Goal: Information Seeking & Learning: Learn about a topic

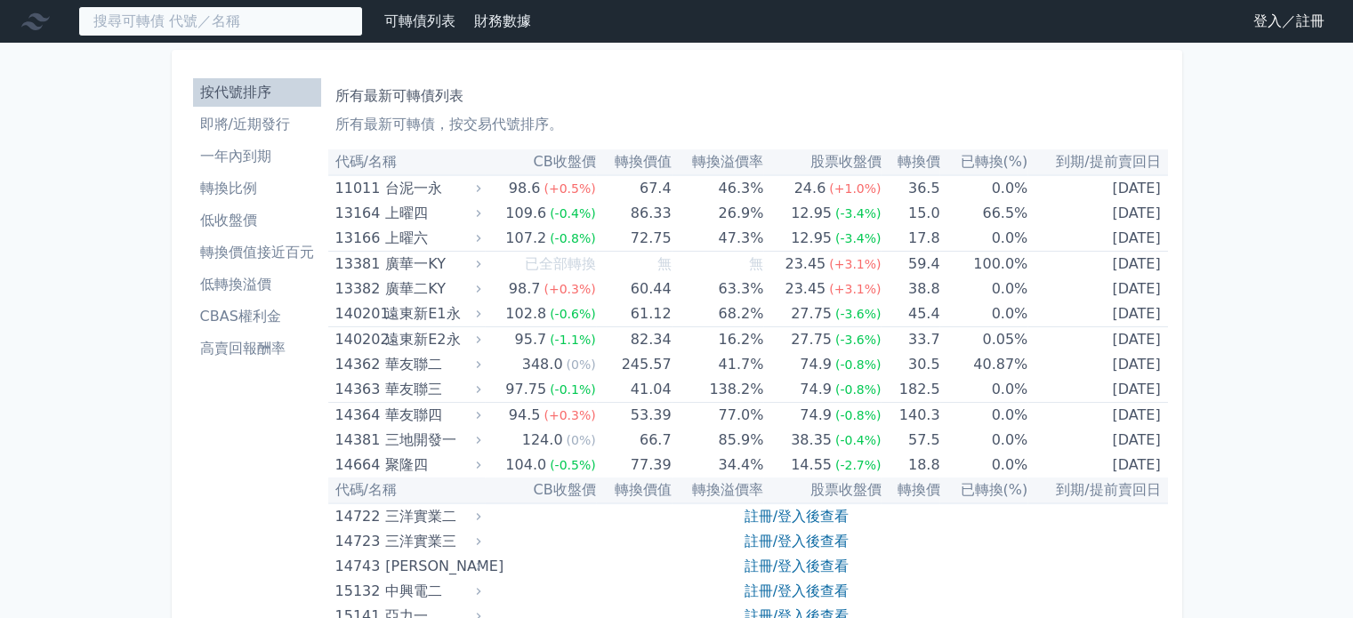
click at [151, 26] on input at bounding box center [220, 21] width 285 height 30
paste input "大量"
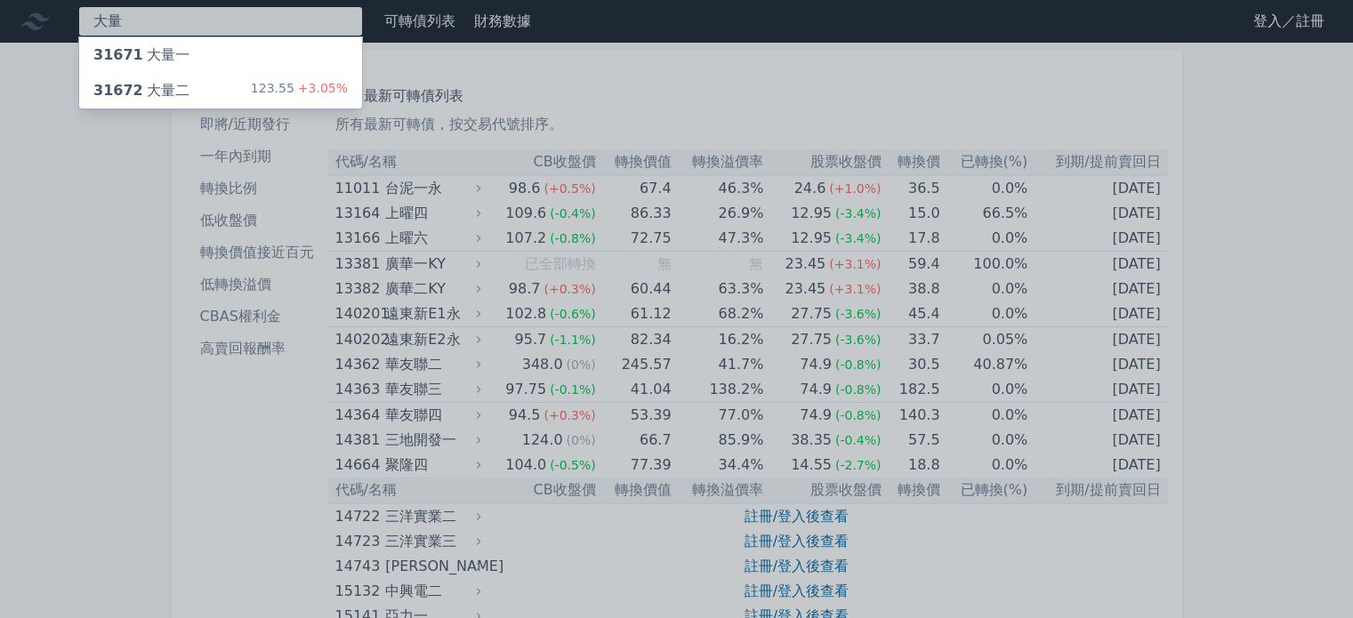
type input "大量"
click at [160, 81] on div "31672 大量二" at bounding box center [141, 90] width 96 height 21
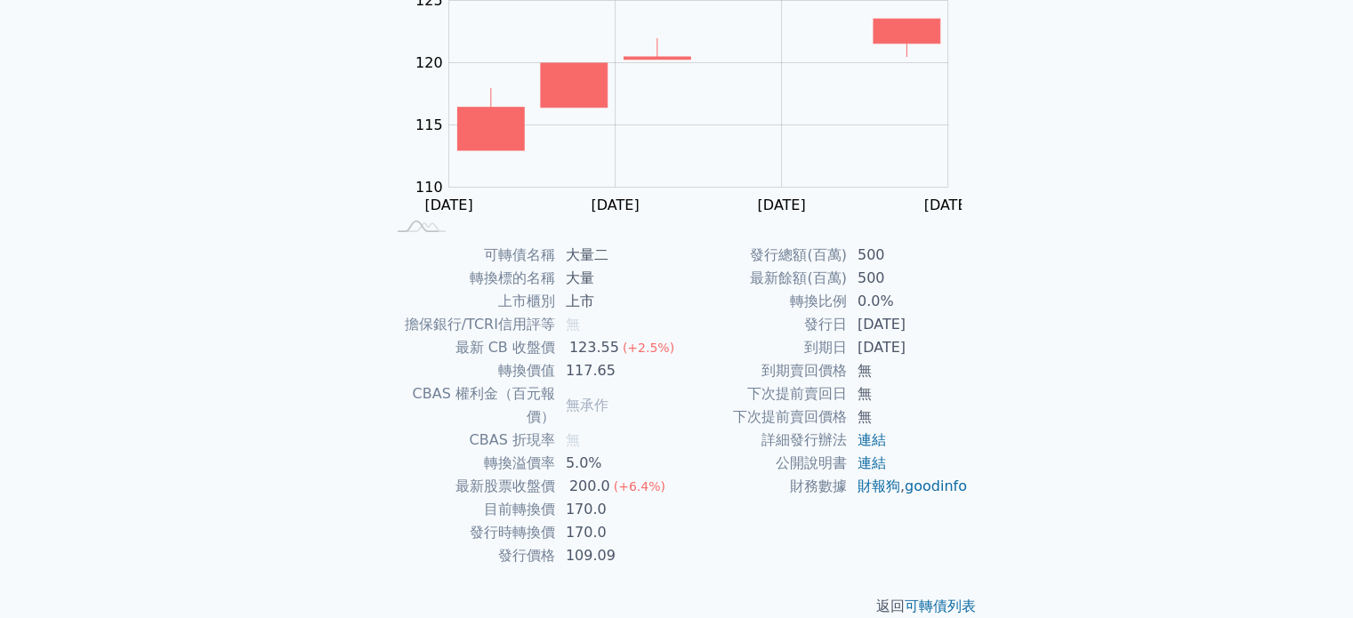
scroll to position [205, 0]
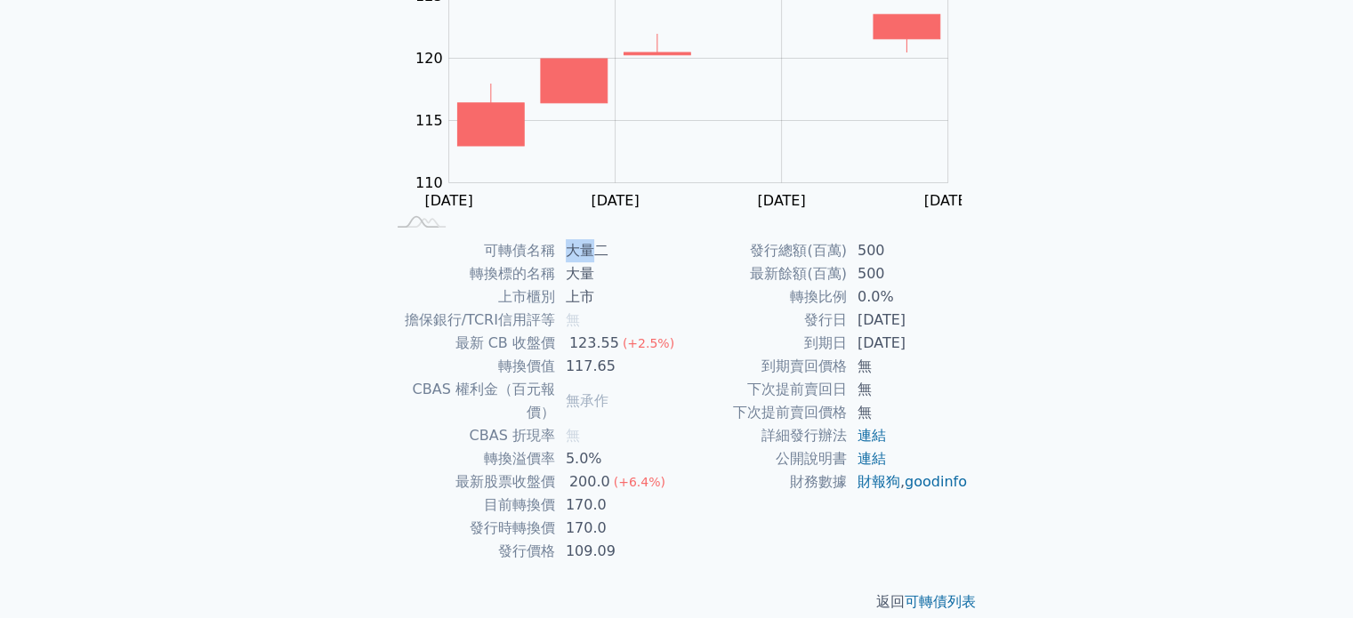
drag, startPoint x: 593, startPoint y: 249, endPoint x: 559, endPoint y: 251, distance: 33.8
click at [559, 251] on td "大量二" at bounding box center [616, 250] width 122 height 23
copy td "大量"
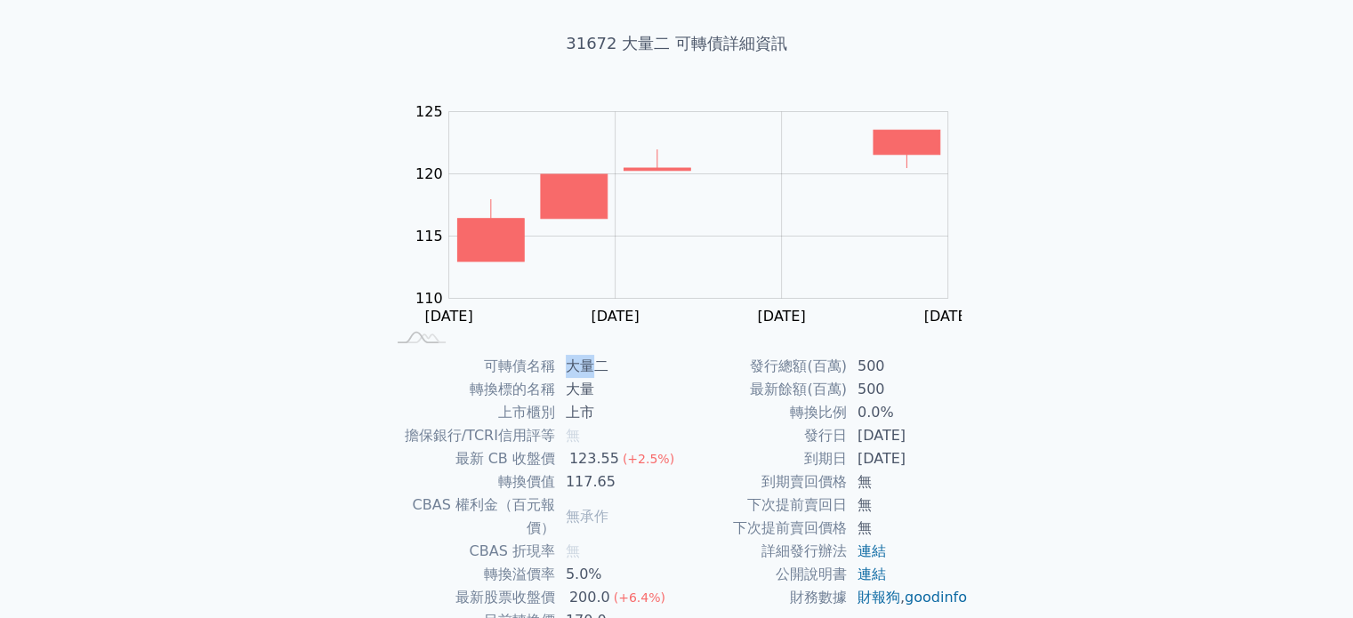
scroll to position [0, 0]
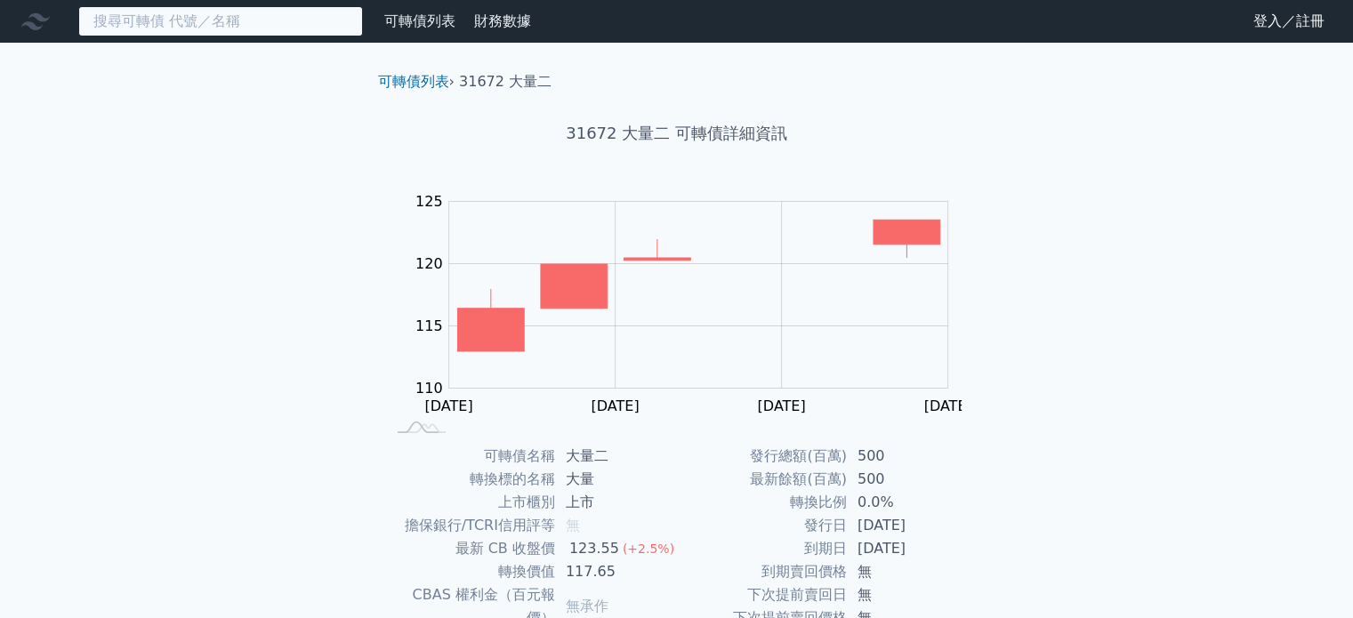
click at [185, 20] on input at bounding box center [220, 21] width 285 height 30
paste input "大量"
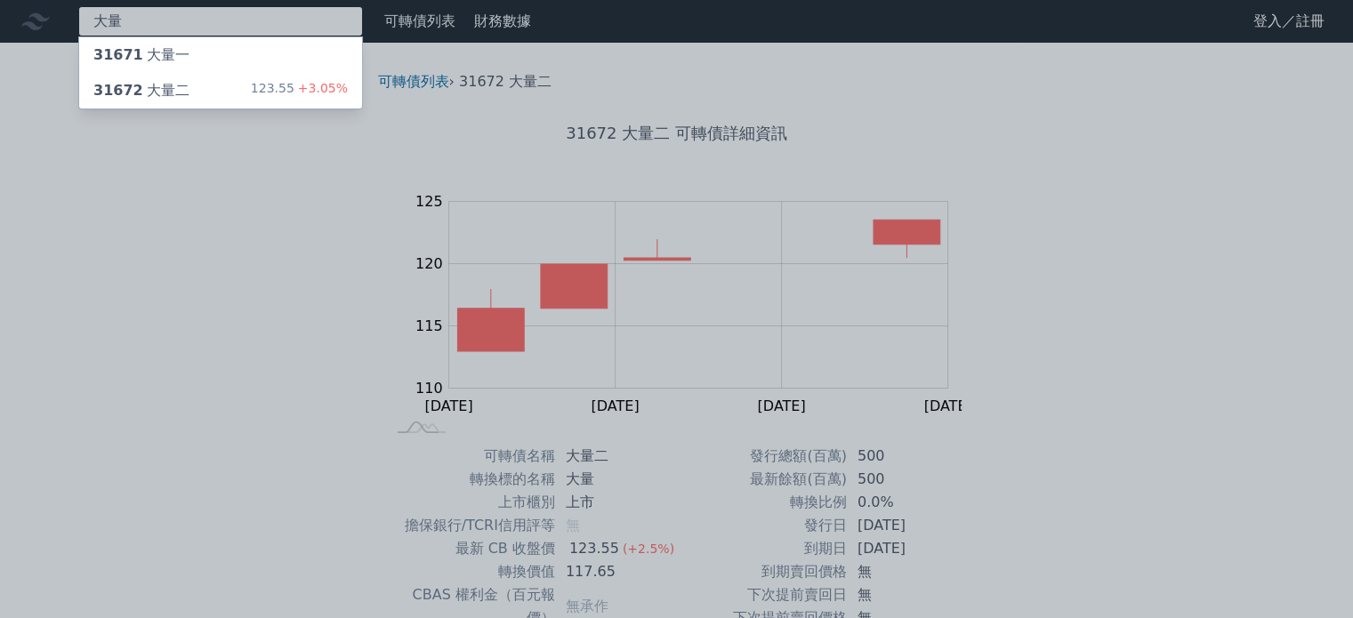
type input "大量"
click at [180, 65] on div "31671 大量一" at bounding box center [141, 54] width 96 height 21
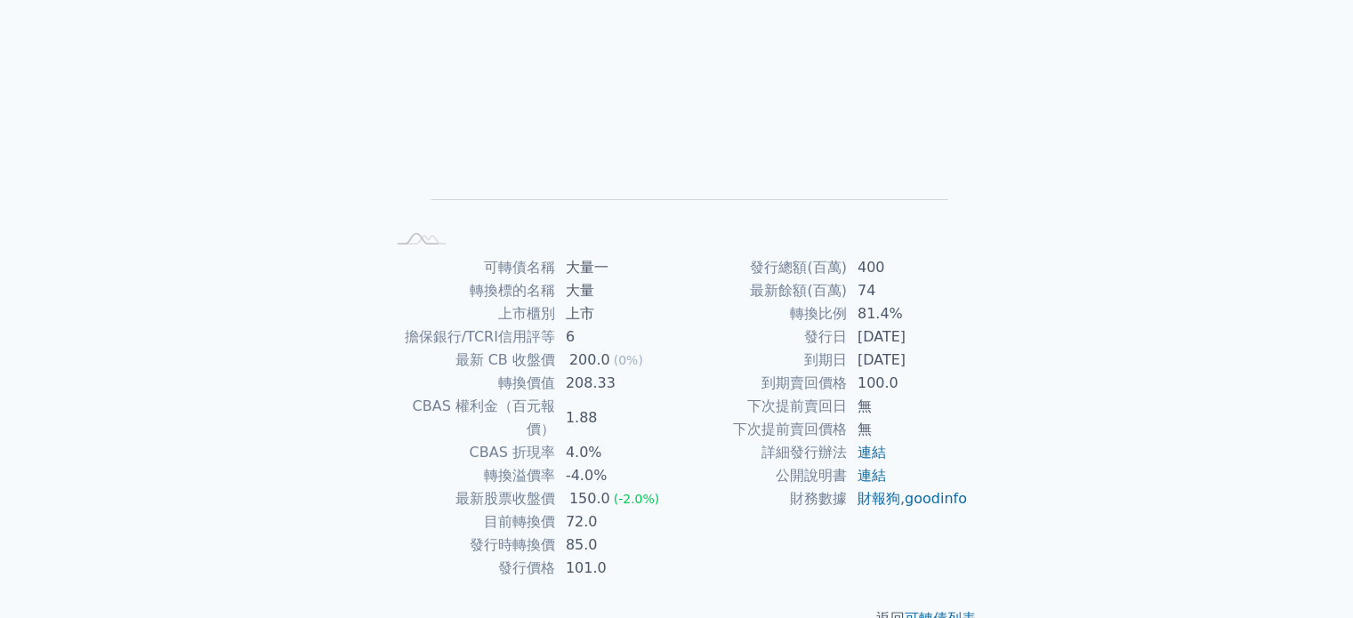
scroll to position [205, 0]
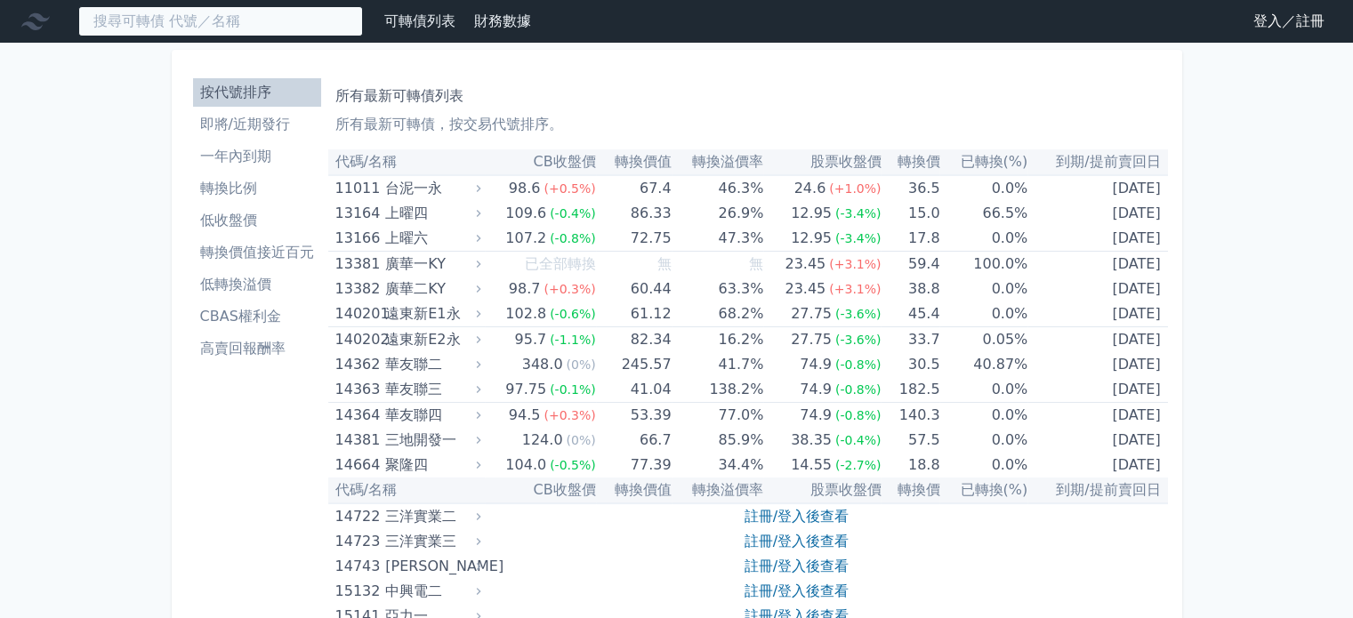
click at [242, 20] on input at bounding box center [220, 21] width 285 height 30
paste input "柏騰"
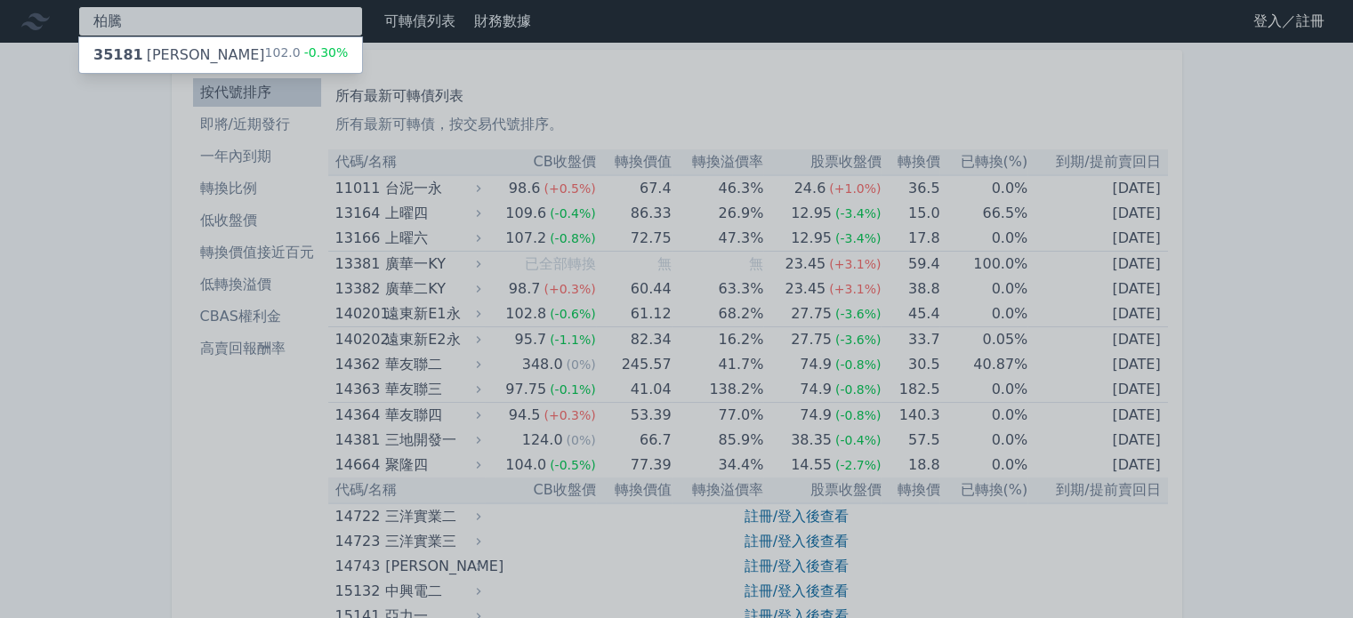
type input "柏騰"
click at [164, 62] on div "35181 柏騰一" at bounding box center [179, 54] width 172 height 21
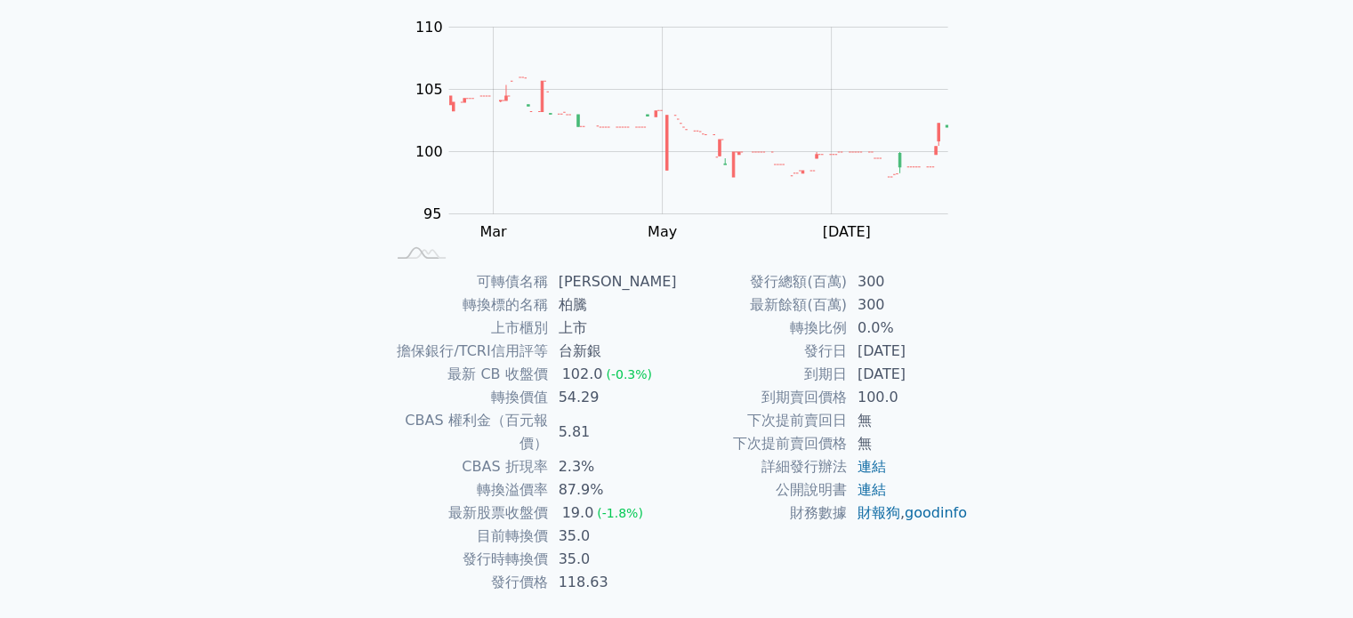
scroll to position [205, 0]
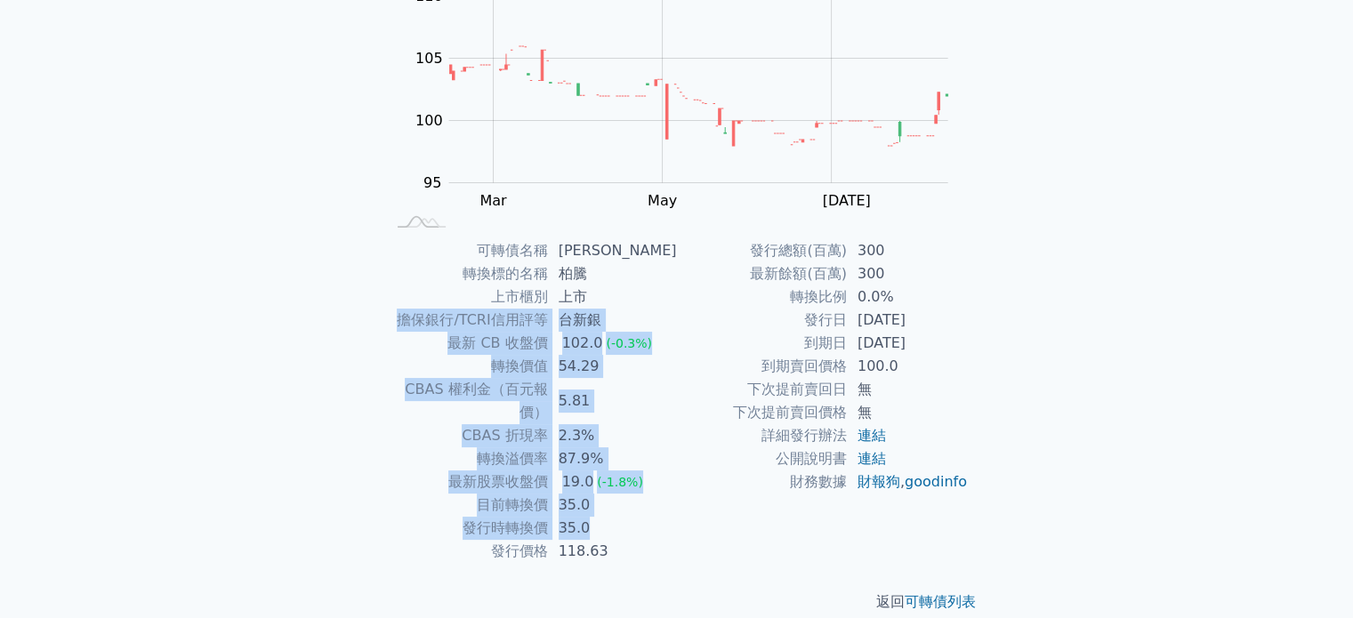
drag, startPoint x: 610, startPoint y: 503, endPoint x: 377, endPoint y: 279, distance: 323.3
click at [388, 306] on tbody "可轉債名稱 柏騰一 轉換標的名稱 柏騰 上市櫃別 上市 擔保銀行/TCRI信用評等 台新銀 最新 CB 收盤價 102.0 (-0.3%) 轉換價值 54.2…" at bounding box center [531, 401] width 292 height 324
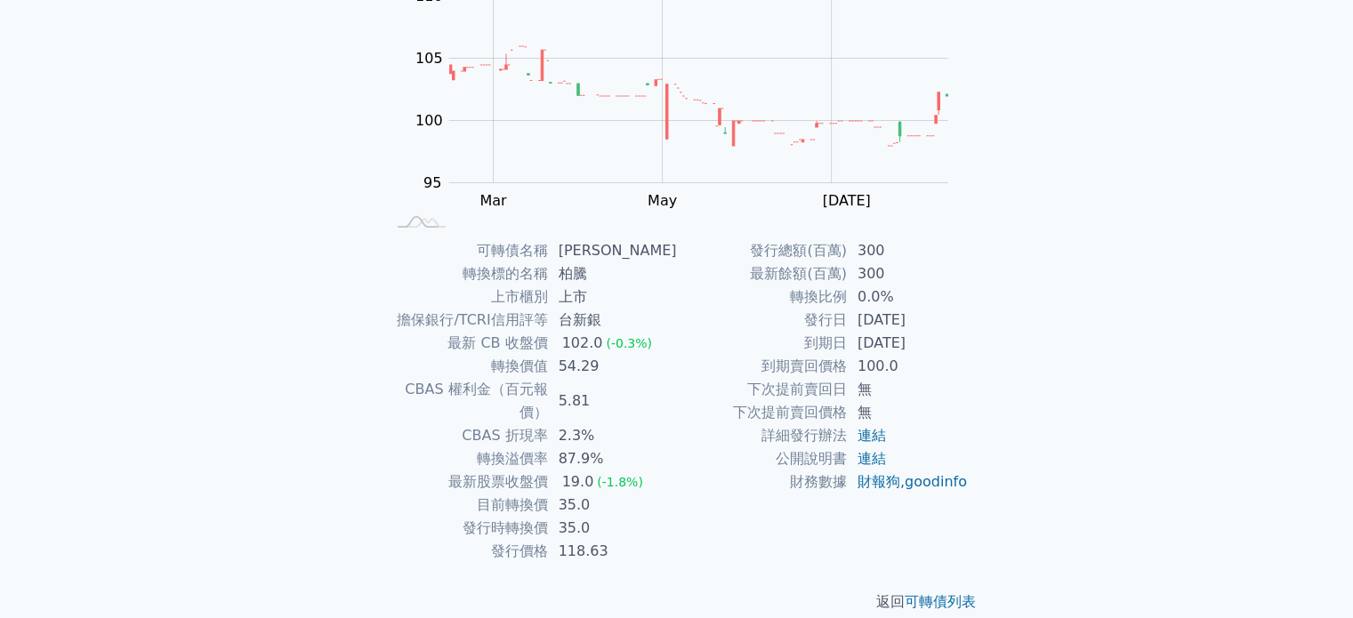
click at [366, 251] on div "可轉債名稱 柏騰一 轉換標的名稱 柏騰 上市櫃別 上市 擔保銀行/TCRI信用評等 台新銀 最新 CB 收盤價 102.0 (-0.3%) 轉換價值 54.2…" at bounding box center [677, 401] width 626 height 324
